Goal: Navigation & Orientation: Understand site structure

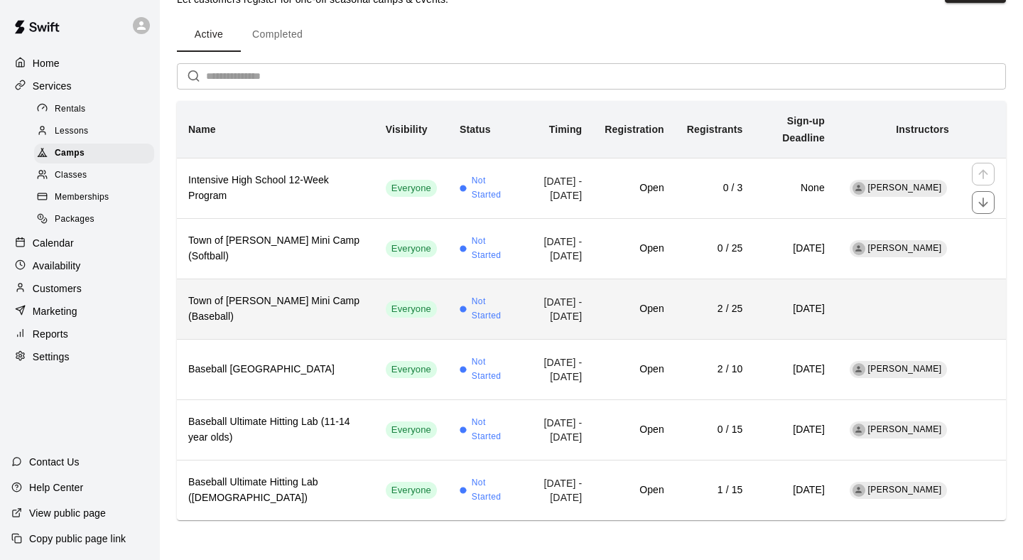
scroll to position [82, 0]
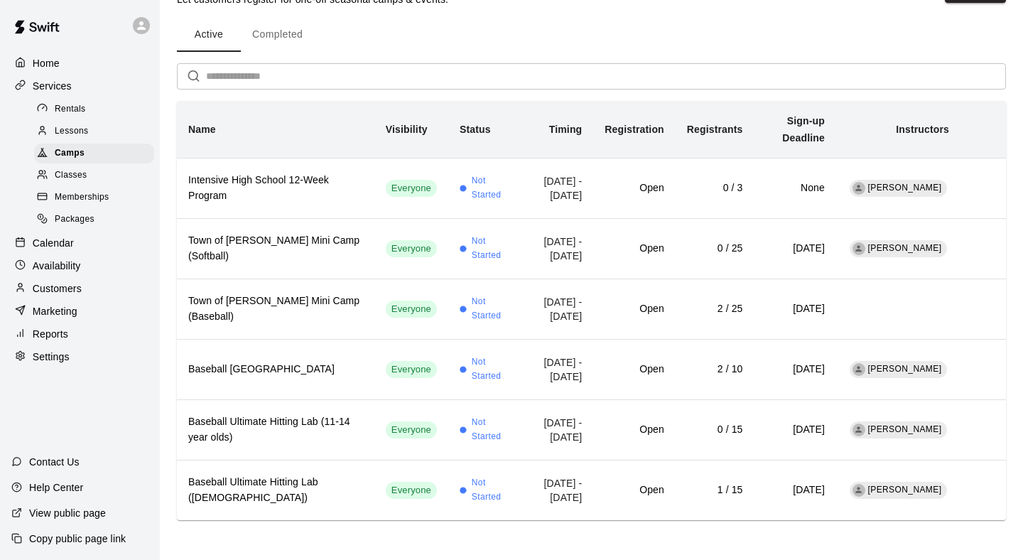
click at [77, 133] on span "Lessons" at bounding box center [72, 131] width 34 height 14
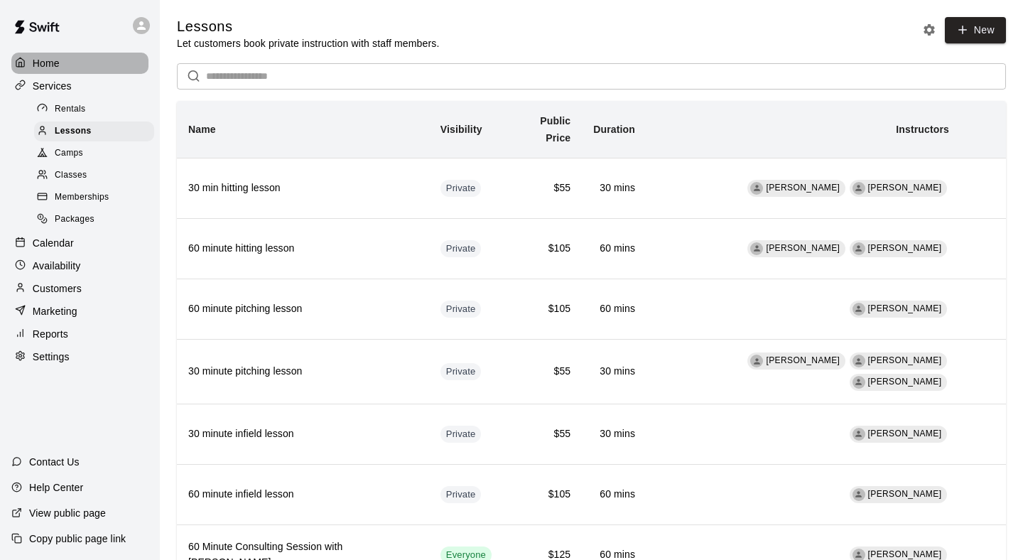
click at [88, 70] on div "Home" at bounding box center [79, 63] width 137 height 21
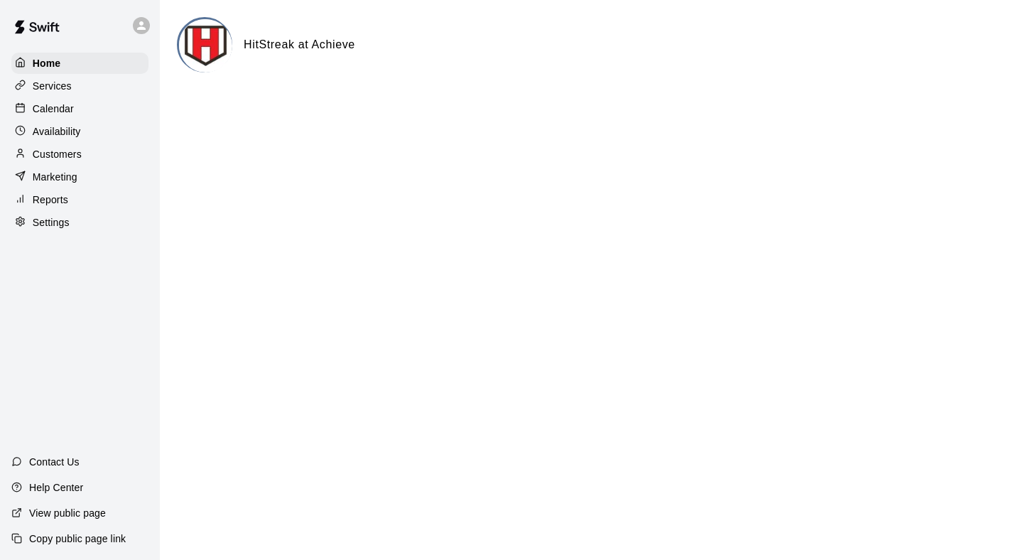
click at [80, 85] on div "Services" at bounding box center [79, 85] width 137 height 21
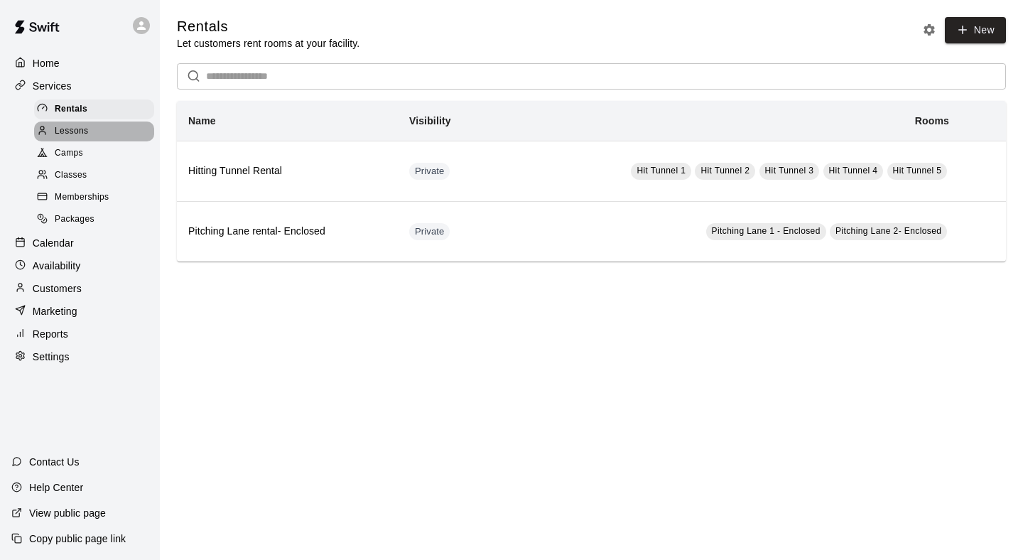
click at [85, 135] on span "Lessons" at bounding box center [72, 131] width 34 height 14
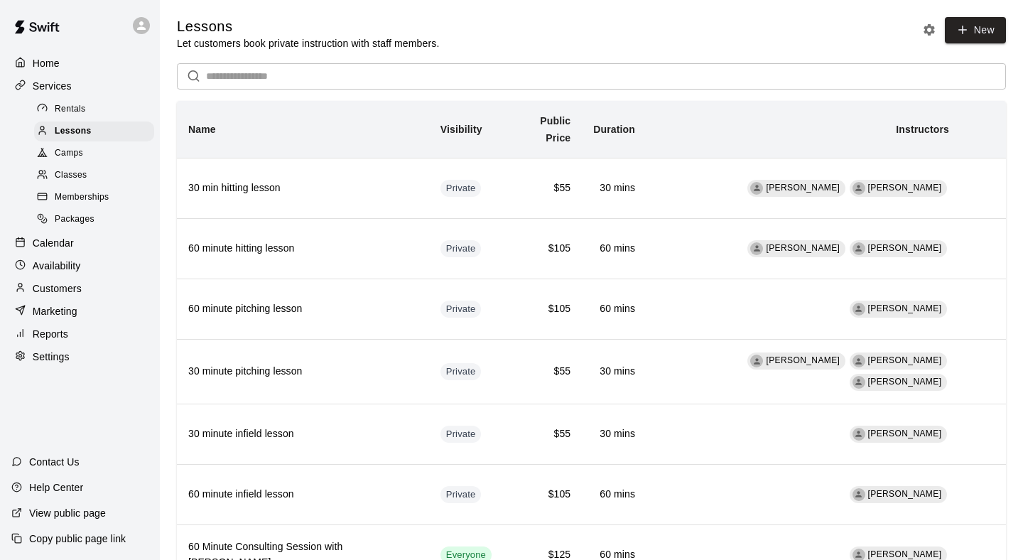
click at [71, 357] on div "Settings" at bounding box center [79, 356] width 137 height 21
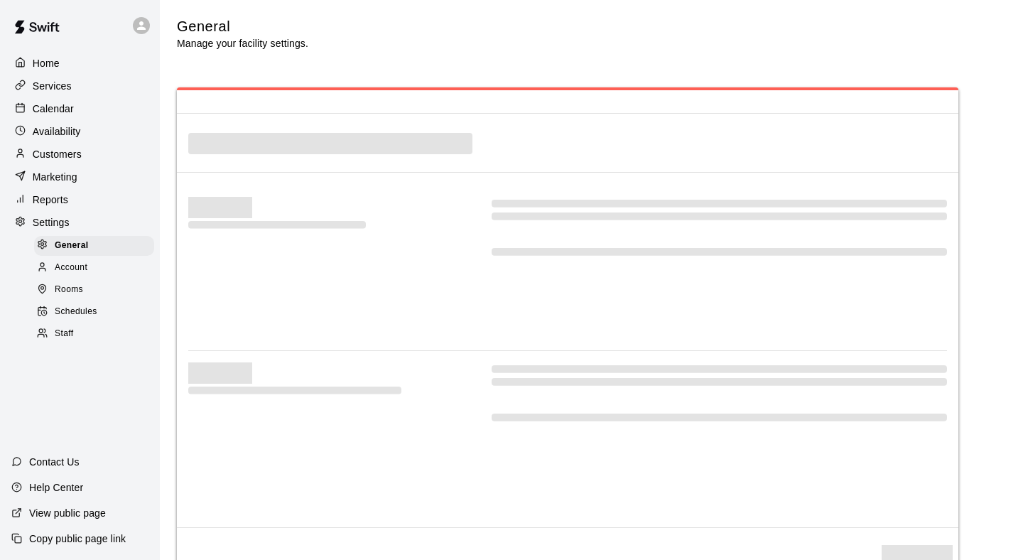
select select "**"
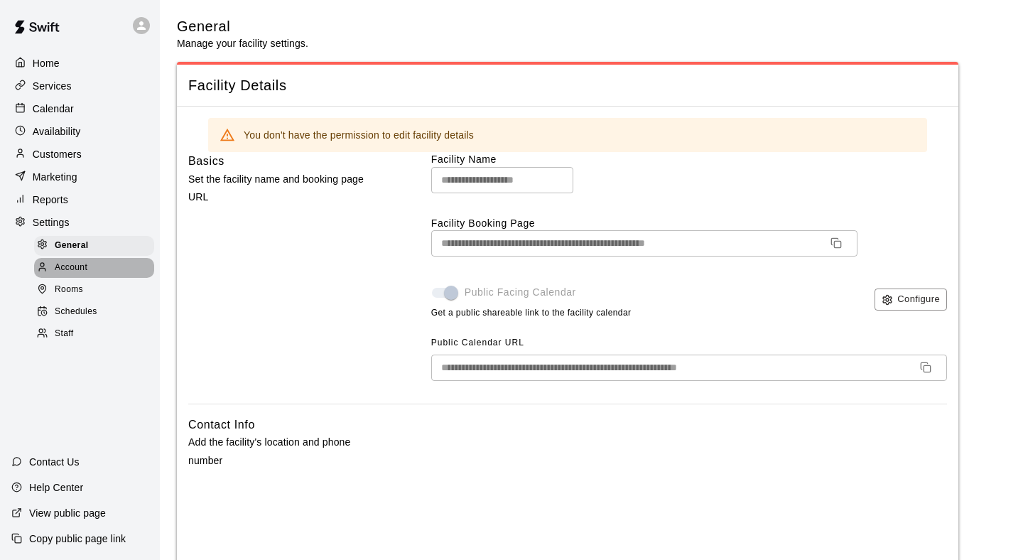
click at [99, 268] on div "Account" at bounding box center [94, 268] width 120 height 20
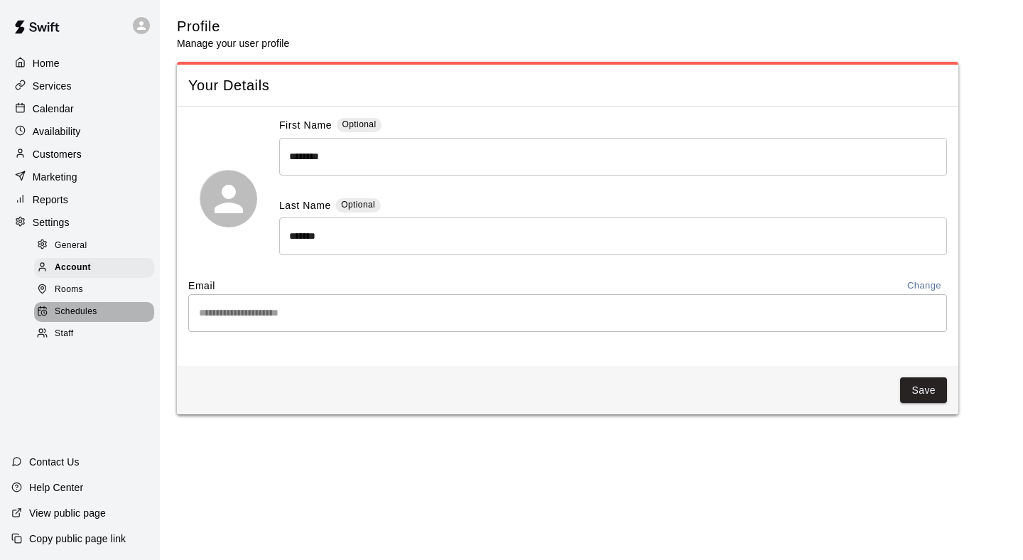
click at [91, 313] on span "Schedules" at bounding box center [76, 312] width 43 height 14
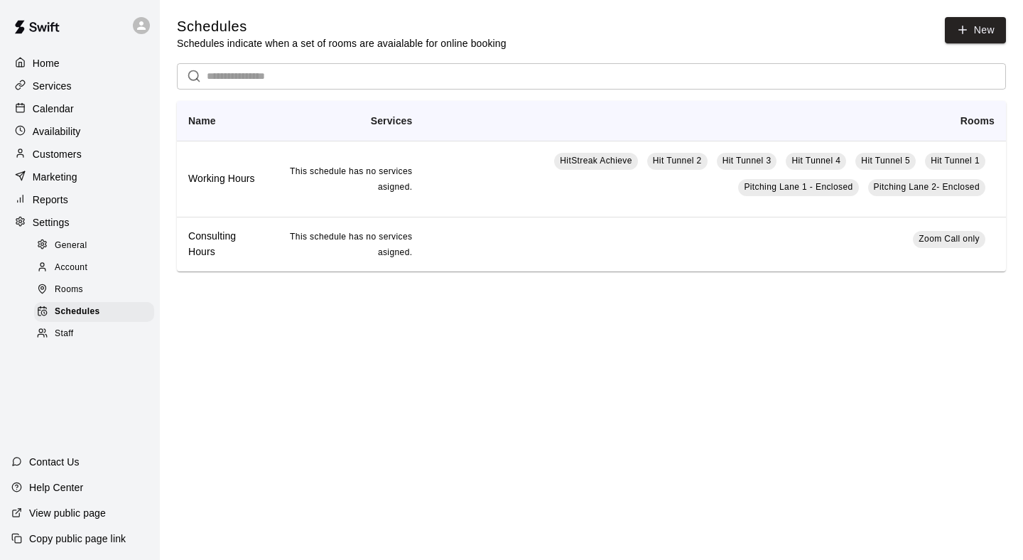
click at [109, 332] on div "Staff" at bounding box center [94, 334] width 120 height 20
